Goal: Transaction & Acquisition: Purchase product/service

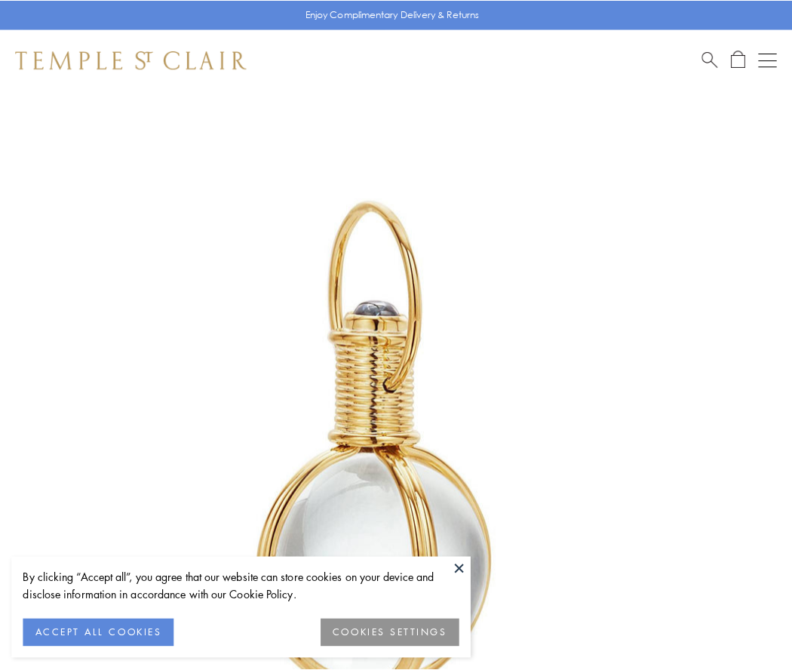
scroll to position [394, 0]
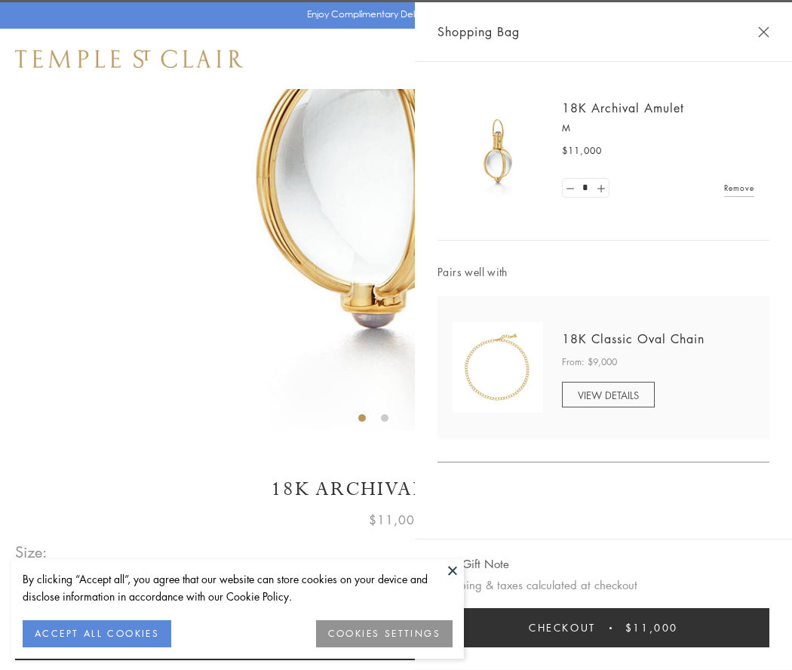
click at [604, 628] on button "Checkout $11,000" at bounding box center [604, 627] width 332 height 39
